Goal: Task Accomplishment & Management: Manage account settings

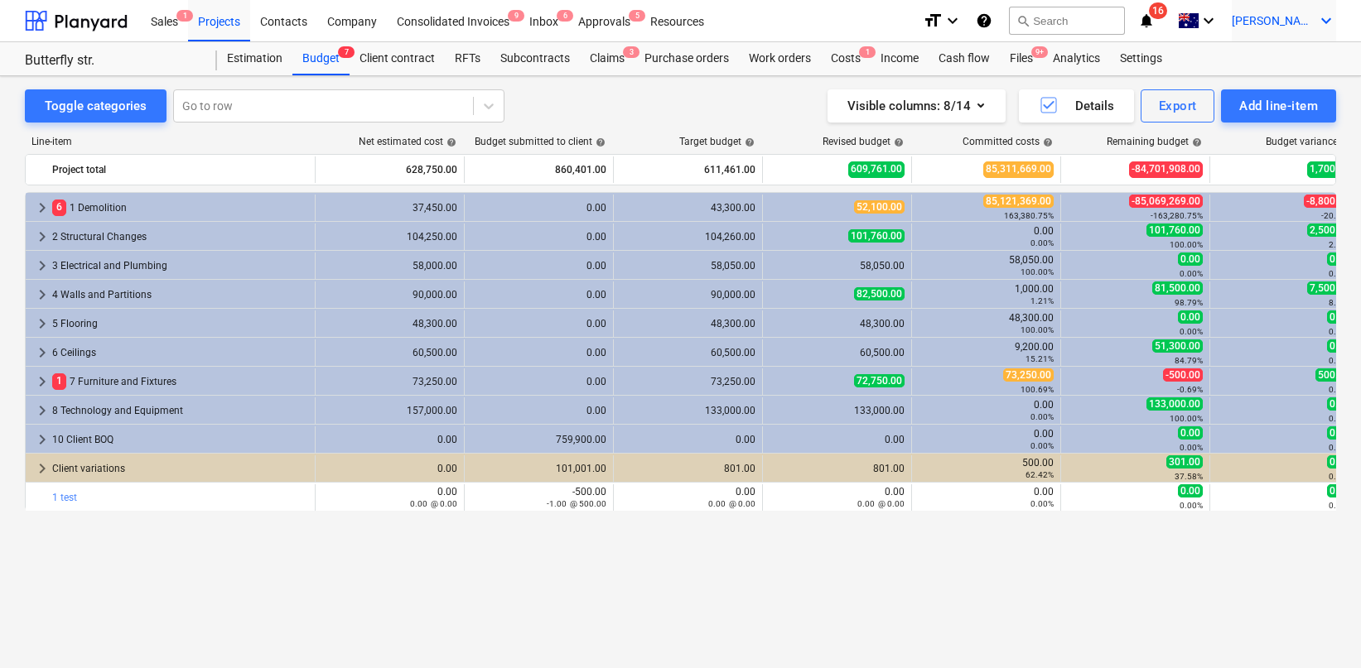
click at [1306, 22] on span "[PERSON_NAME]" at bounding box center [1272, 20] width 83 height 13
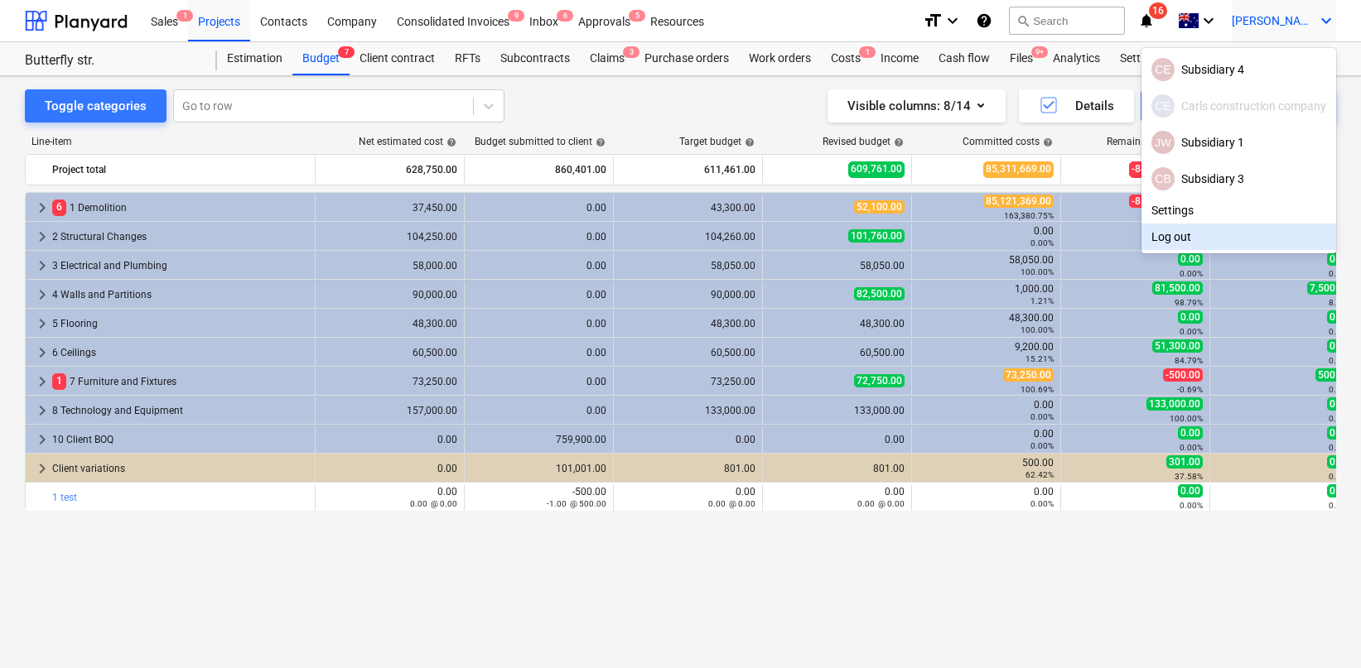
click at [1165, 232] on div "Log out" at bounding box center [1238, 237] width 195 height 27
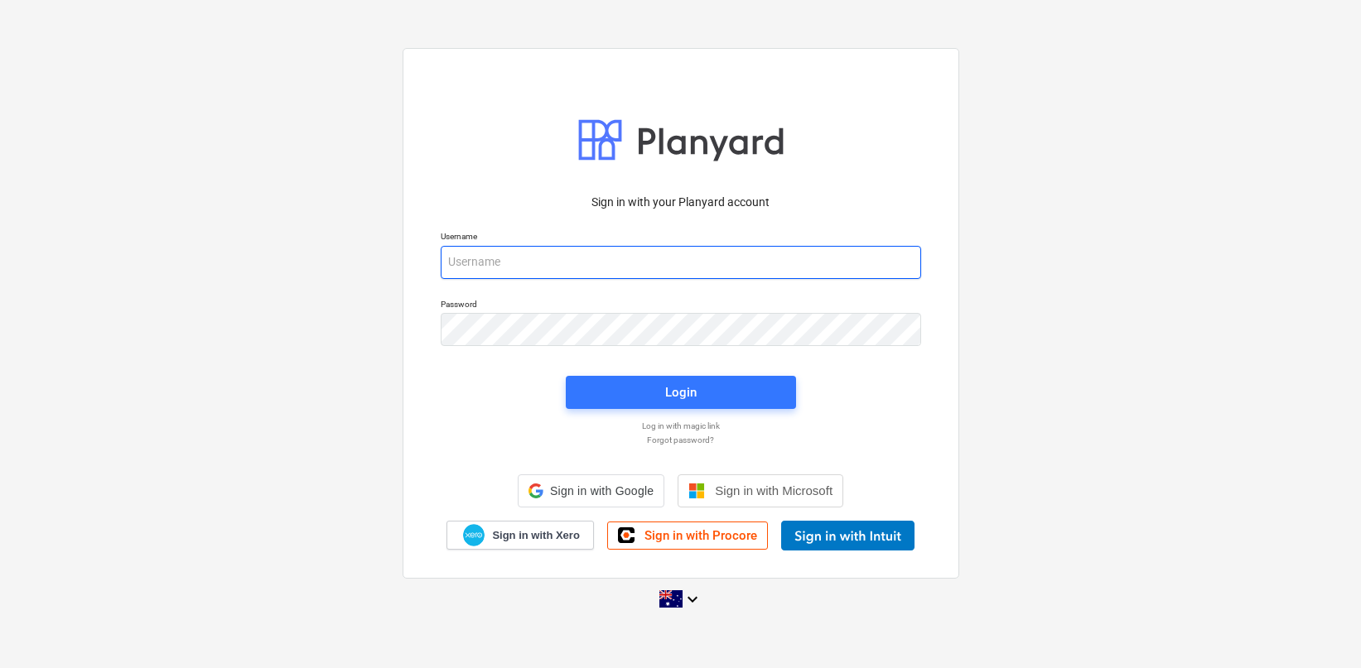
click at [582, 264] on input "email" at bounding box center [681, 262] width 480 height 33
type input "<"
type input "[PERSON_NAME][EMAIL_ADDRESS][DOMAIN_NAME]"
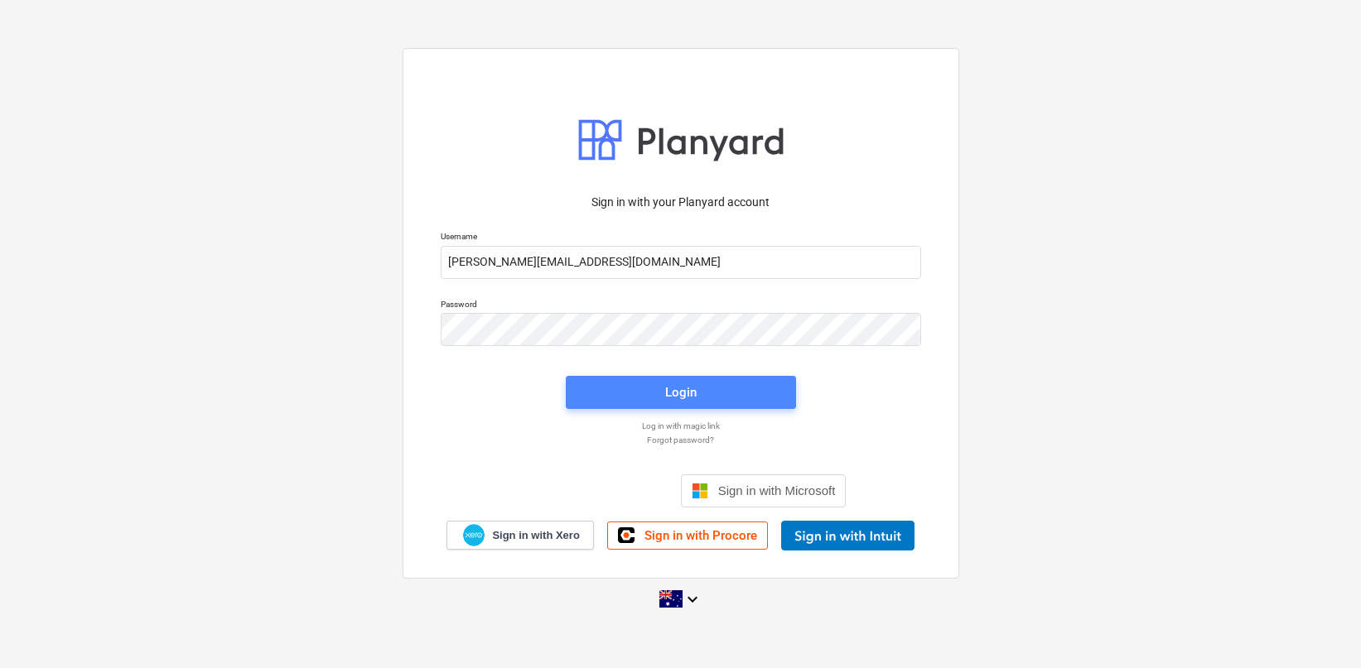
click at [607, 383] on span "Login" at bounding box center [681, 393] width 190 height 22
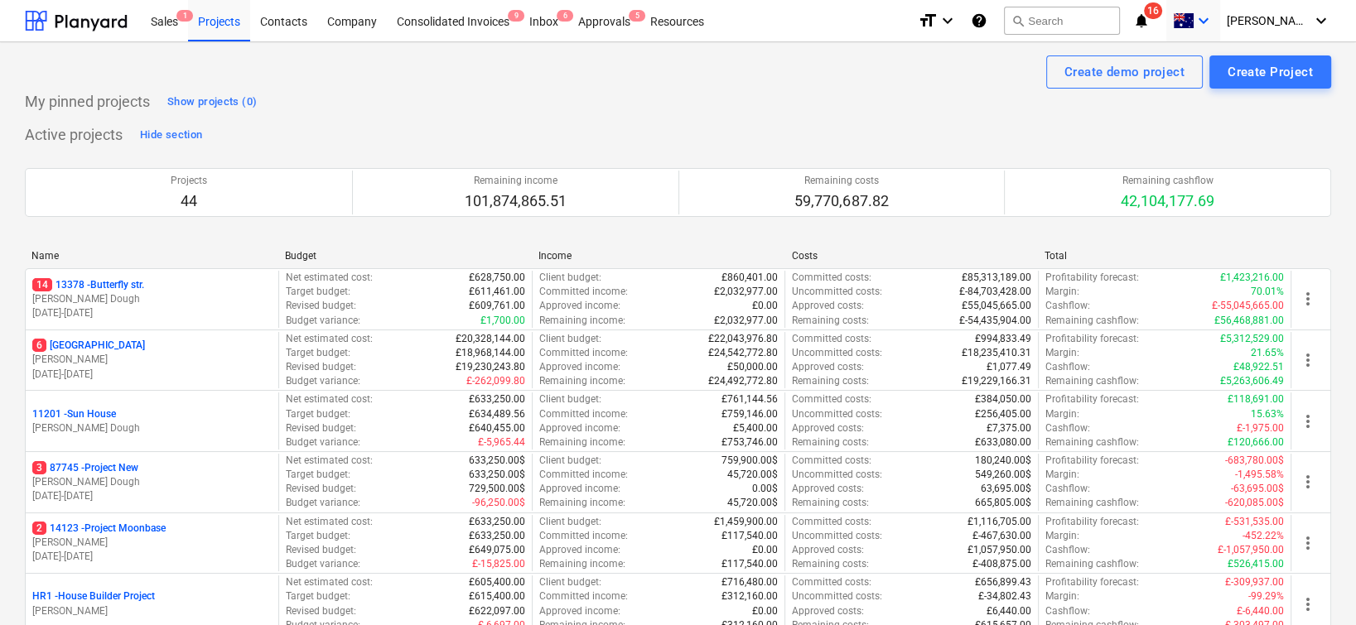
click at [1213, 19] on icon "keyboard_arrow_down" at bounding box center [1203, 21] width 20 height 20
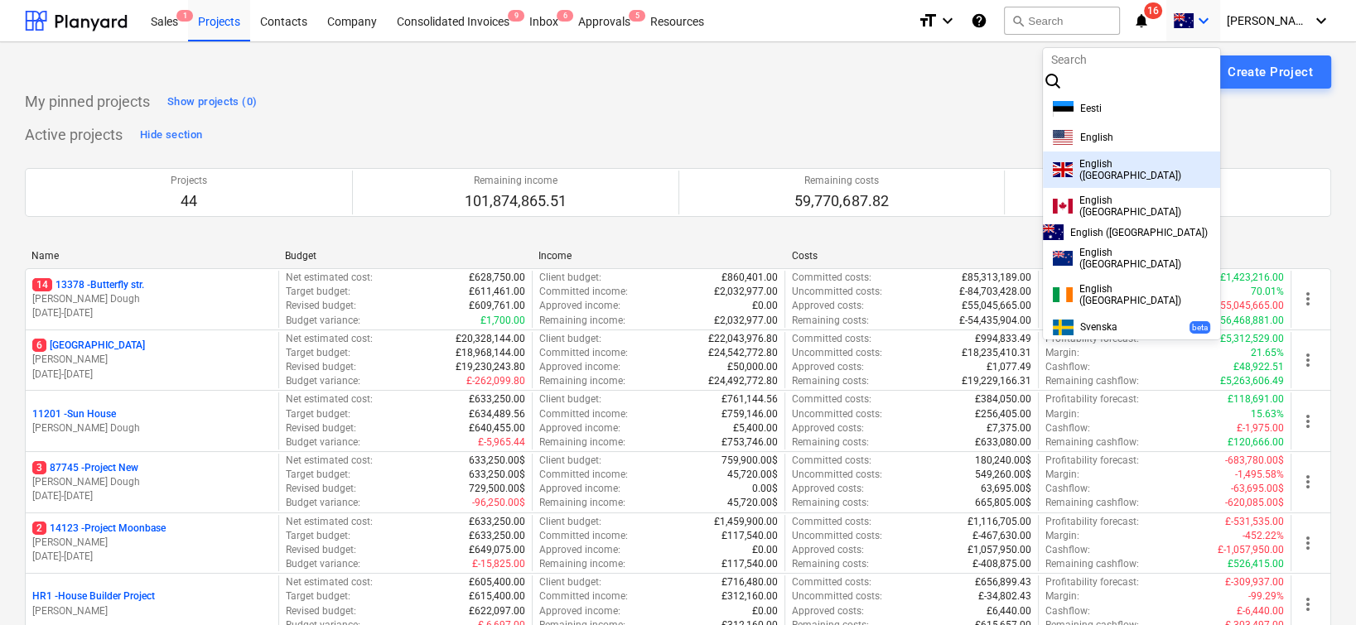
click at [1103, 173] on div "English ([GEOGRAPHIC_DATA])" at bounding box center [1131, 169] width 157 height 23
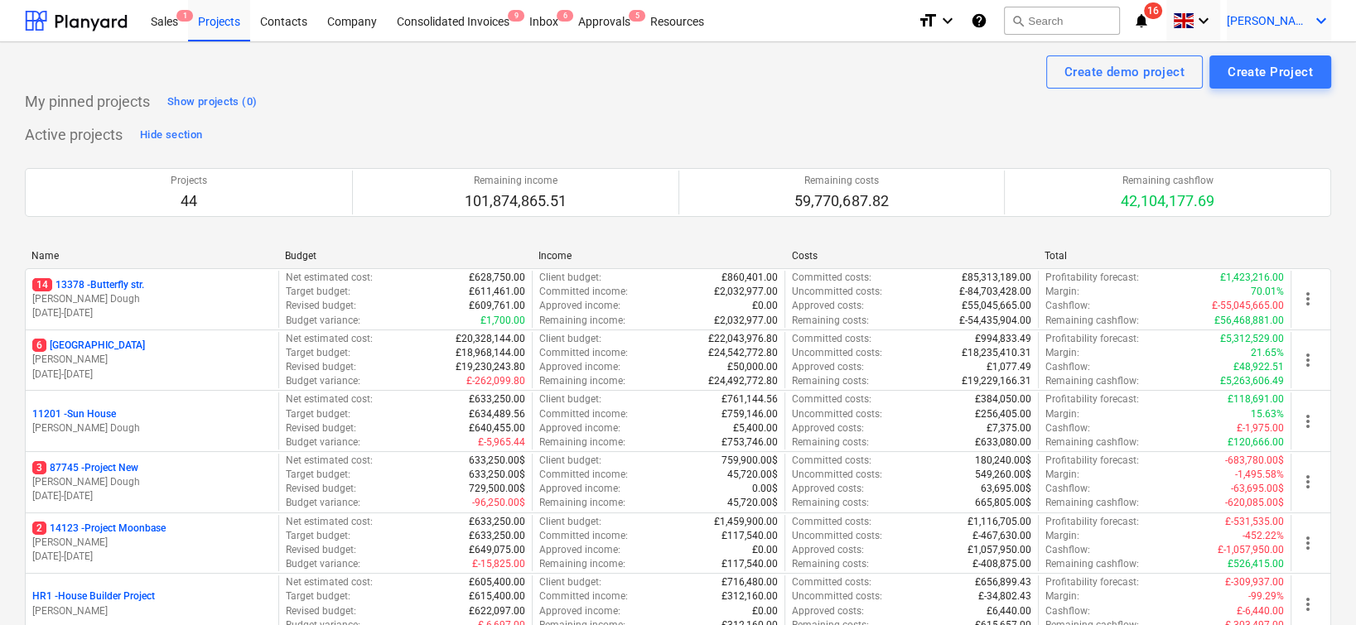
click at [1303, 18] on span "[PERSON_NAME]" at bounding box center [1267, 20] width 83 height 13
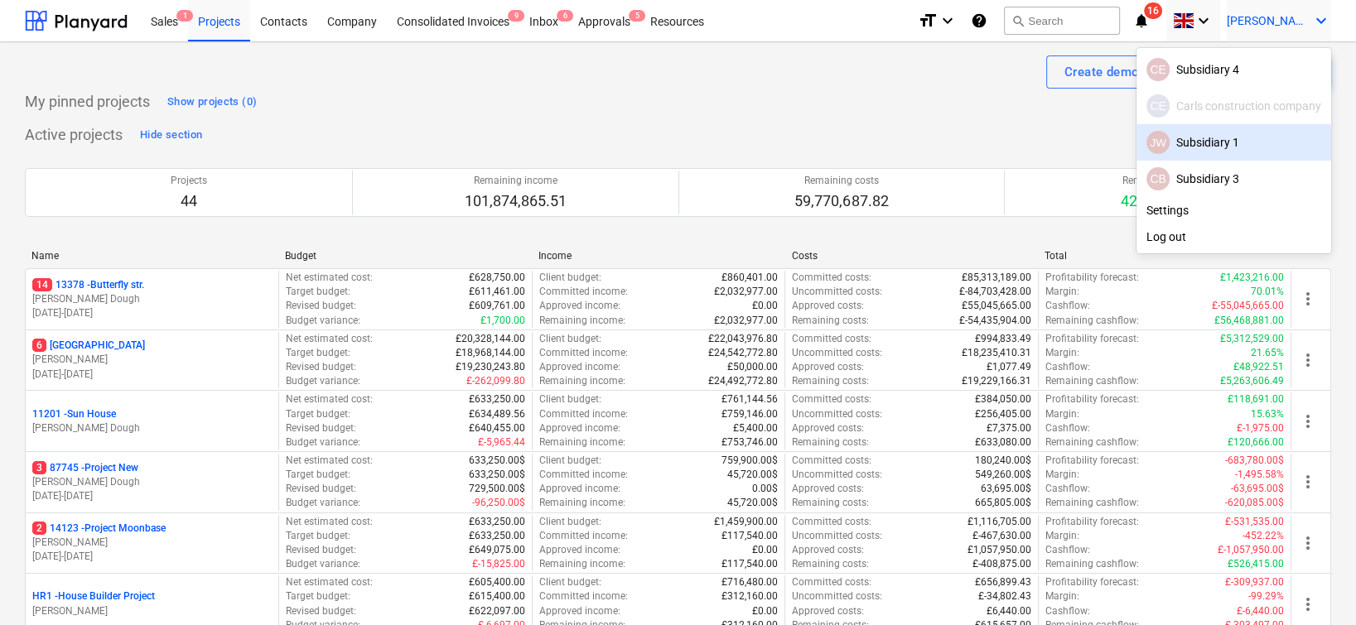
click at [1186, 140] on div "JW Subsidiary 1" at bounding box center [1233, 142] width 175 height 23
